Goal: Transaction & Acquisition: Purchase product/service

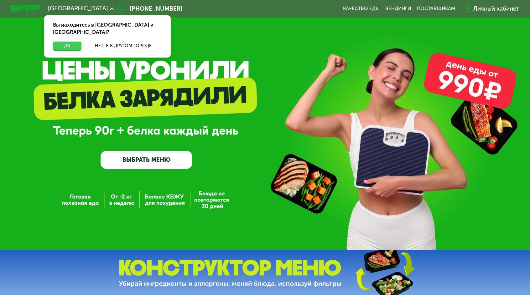
click at [81, 42] on button "Да" at bounding box center [67, 46] width 29 height 9
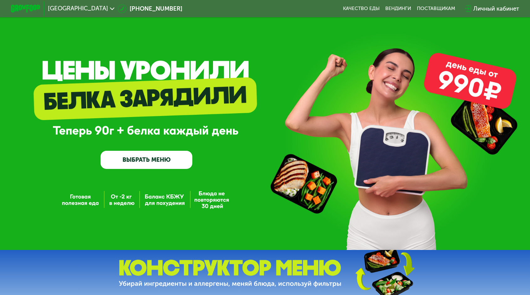
click at [161, 163] on link "ВЫБРАТЬ МЕНЮ" at bounding box center [147, 160] width 92 height 18
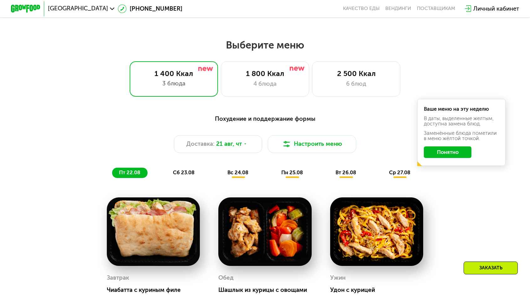
scroll to position [275, 0]
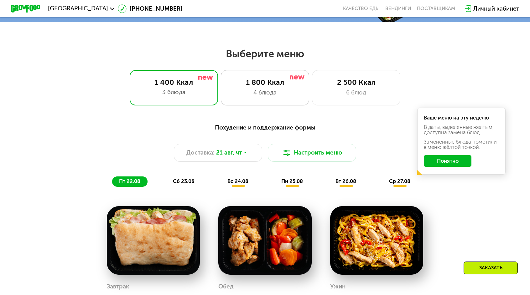
click at [279, 88] on div "4 блюда" at bounding box center [265, 92] width 73 height 9
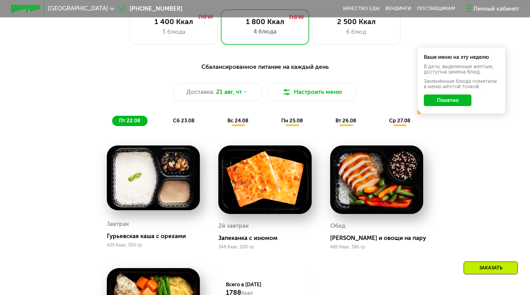
scroll to position [338, 0]
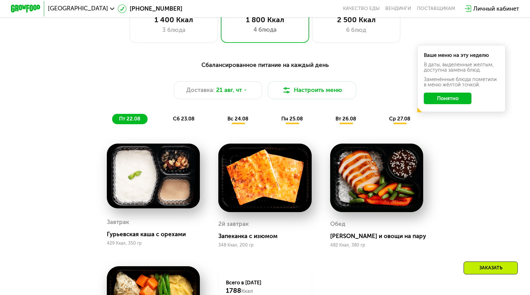
click at [195, 116] on span "сб 23.08" at bounding box center [184, 119] width 22 height 6
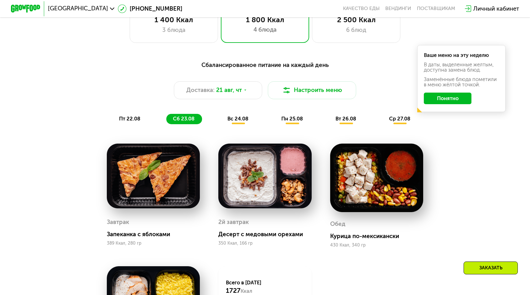
click at [275, 114] on div "вс 24.08" at bounding box center [293, 119] width 36 height 10
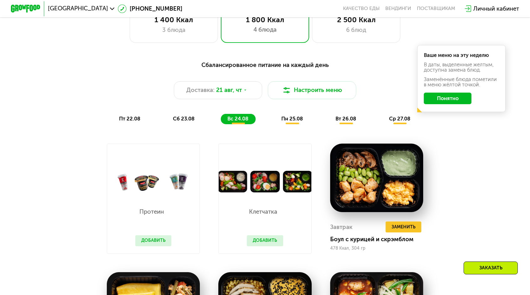
click at [140, 116] on span "пт 22.08" at bounding box center [129, 119] width 21 height 6
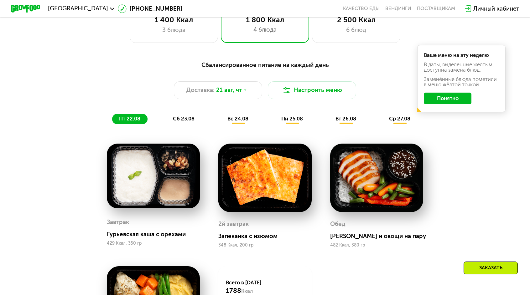
click at [425, 93] on button "Понятно" at bounding box center [447, 99] width 47 height 12
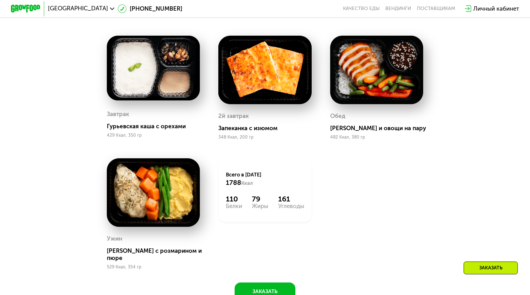
scroll to position [432, 0]
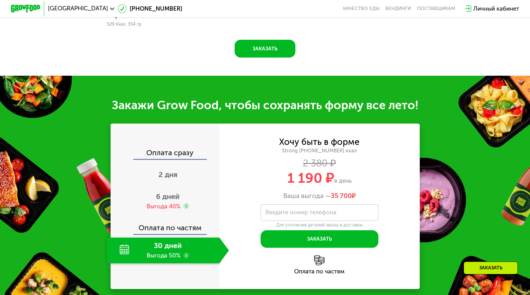
scroll to position [696, 0]
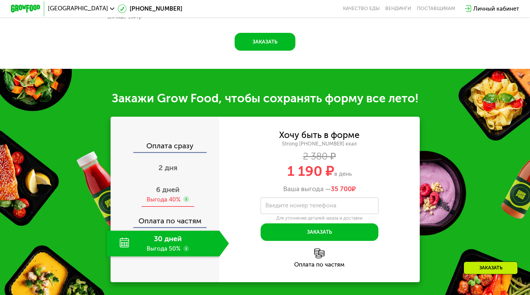
click at [179, 196] on div "Выгода 40%" at bounding box center [164, 200] width 34 height 8
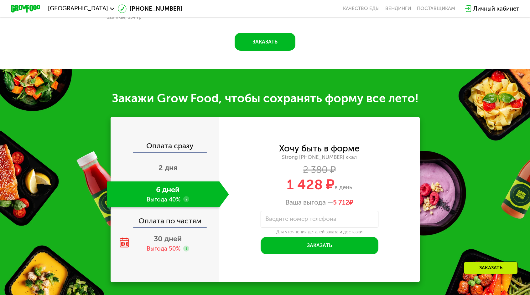
click at [188, 143] on div "Оплата сразу" at bounding box center [165, 148] width 108 height 10
click at [177, 163] on span "2 дня" at bounding box center [167, 167] width 19 height 9
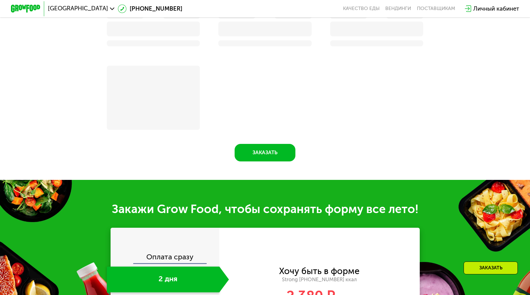
scroll to position [795, 0]
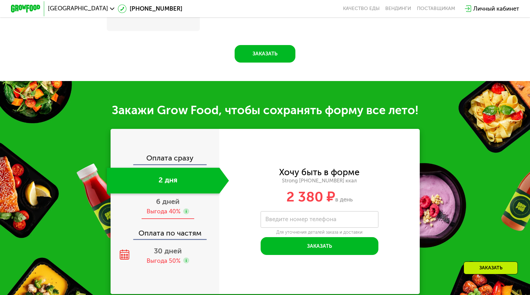
click at [179, 208] on div "Выгода 40%" at bounding box center [164, 212] width 34 height 8
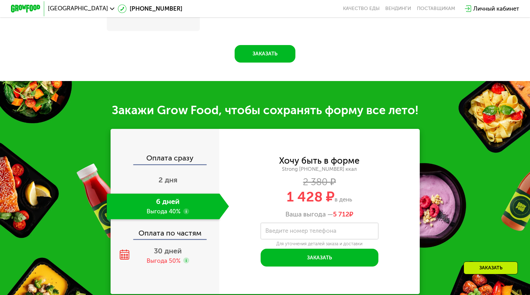
click at [186, 222] on div "Оплата по частям" at bounding box center [165, 230] width 108 height 17
click at [180, 257] on div "Выгода 50%" at bounding box center [164, 261] width 34 height 8
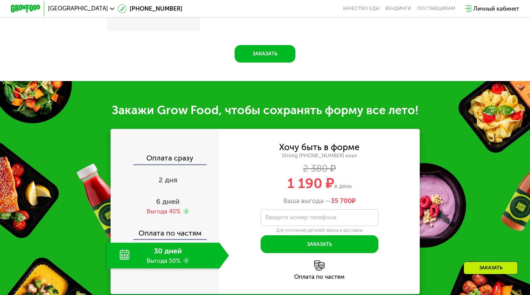
scroll to position [696, 0]
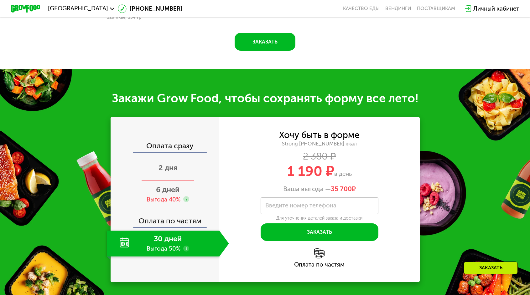
click at [177, 163] on span "2 дня" at bounding box center [167, 167] width 19 height 9
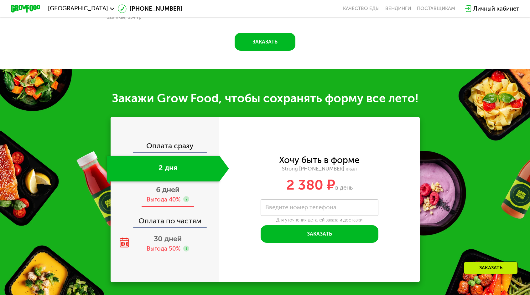
click at [180, 196] on div "Выгода 40%" at bounding box center [164, 200] width 34 height 8
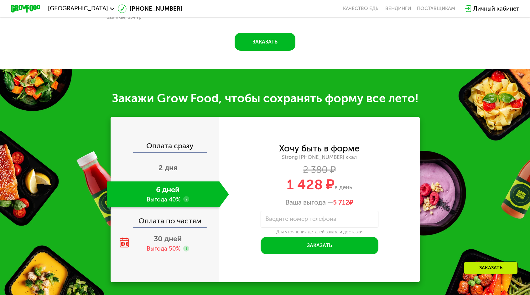
click at [187, 210] on div "Оплата по частям" at bounding box center [165, 218] width 108 height 17
click at [182, 235] on span "30 дней" at bounding box center [168, 239] width 28 height 9
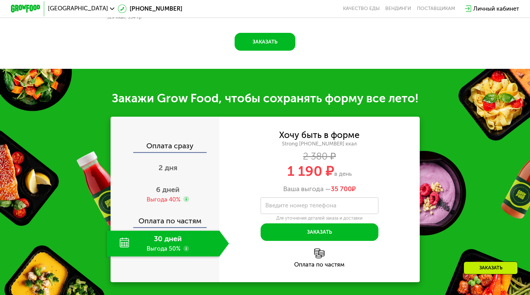
click at [194, 210] on div "Оплата по частям" at bounding box center [165, 218] width 108 height 17
click at [189, 246] on use at bounding box center [186, 249] width 6 height 6
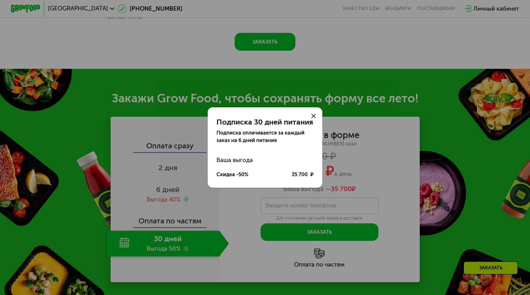
drag, startPoint x: 304, startPoint y: 119, endPoint x: 309, endPoint y: 121, distance: 4.9
click at [309, 121] on div at bounding box center [314, 116] width 18 height 18
click at [311, 118] on icon at bounding box center [313, 116] width 4 height 4
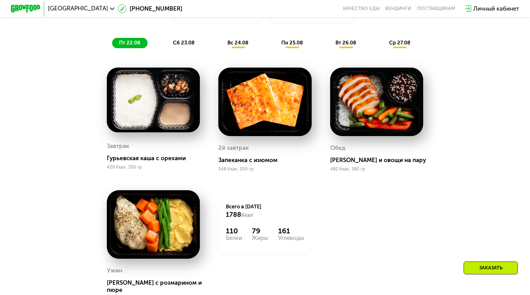
scroll to position [383, 0]
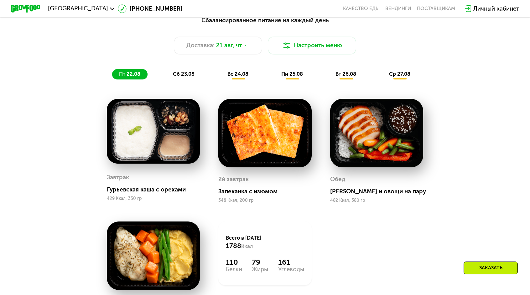
click at [195, 71] on span "сб 23.08" at bounding box center [184, 74] width 22 height 6
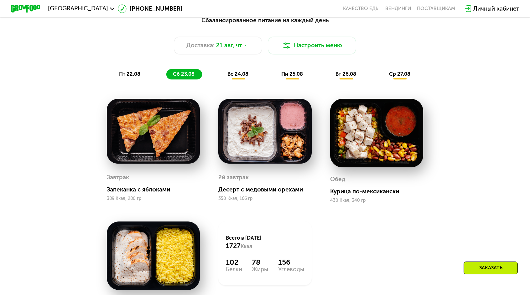
click at [242, 71] on span "вс 24.08" at bounding box center [237, 74] width 21 height 6
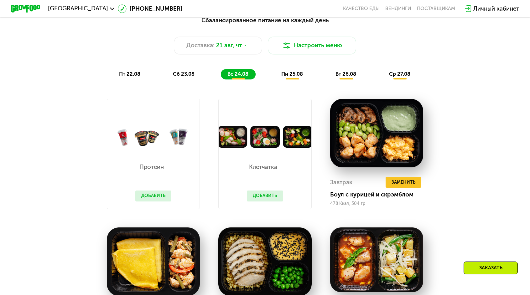
click at [263, 191] on button "Добавить" at bounding box center [265, 196] width 36 height 11
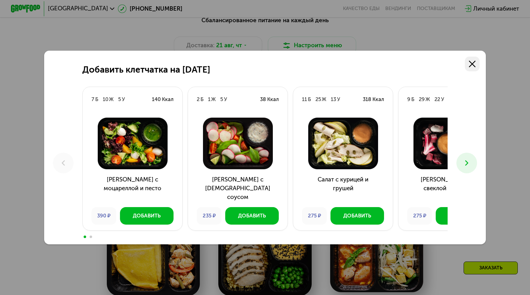
click at [469, 67] on icon at bounding box center [472, 64] width 7 height 7
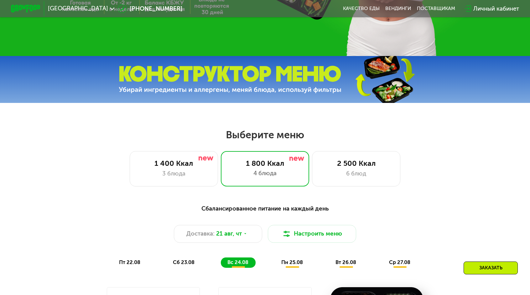
scroll to position [188, 0]
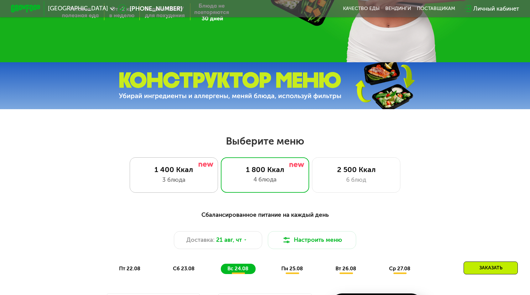
click at [205, 165] on div "1 400 Ккал" at bounding box center [173, 169] width 73 height 9
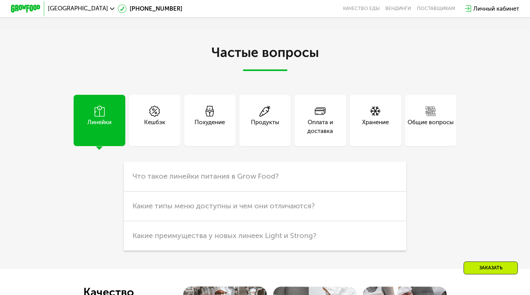
scroll to position [1879, 0]
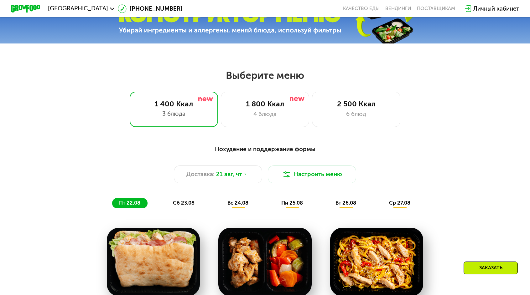
scroll to position [270, 0]
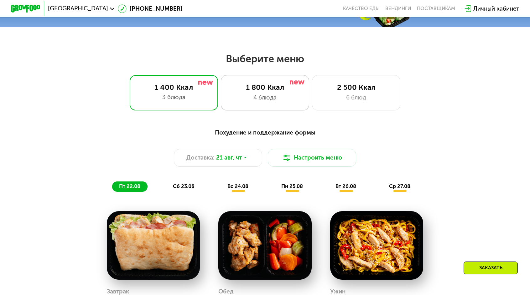
click at [278, 83] on div "1 800 Ккал" at bounding box center [265, 87] width 73 height 9
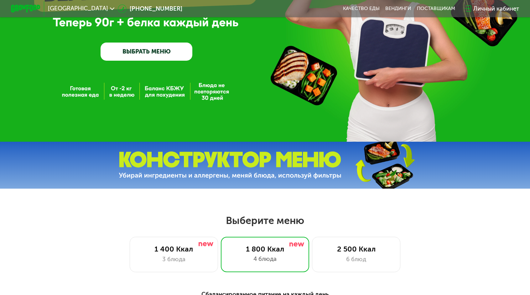
scroll to position [0, 0]
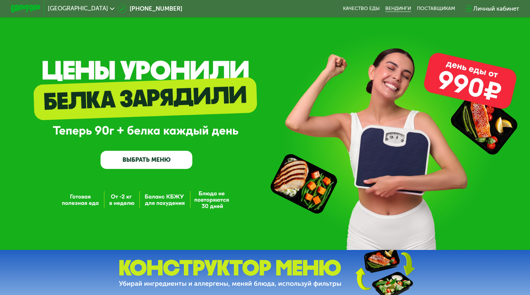
click at [385, 9] on link "Вендинги" at bounding box center [398, 9] width 26 height 6
